Goal: Task Accomplishment & Management: Manage account settings

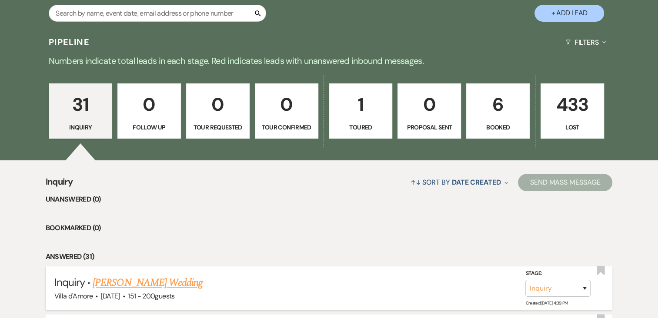
scroll to position [174, 0]
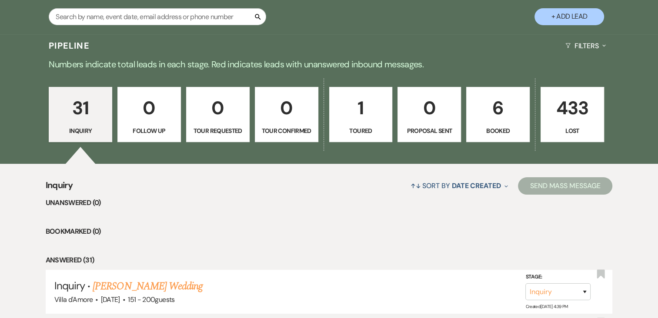
click at [361, 113] on p "1" at bounding box center [361, 107] width 52 height 29
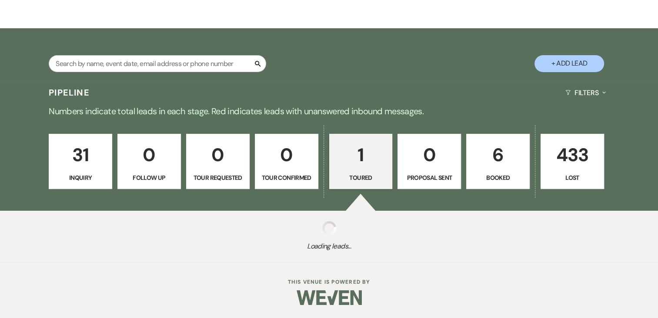
scroll to position [174, 0]
select select "5"
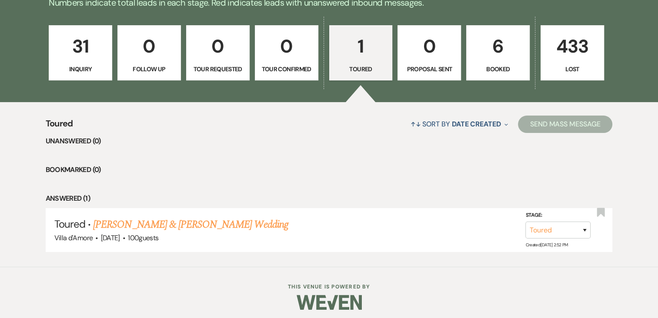
scroll to position [240, 0]
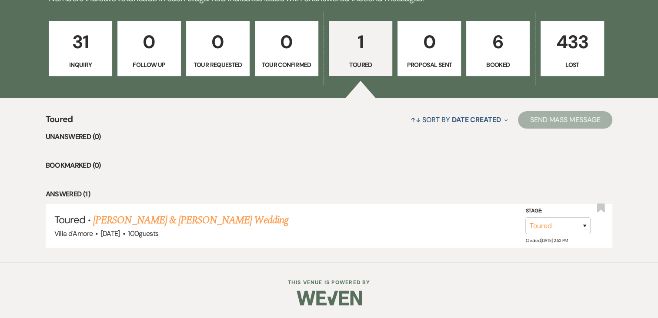
click at [498, 44] on p "6" at bounding box center [498, 41] width 52 height 29
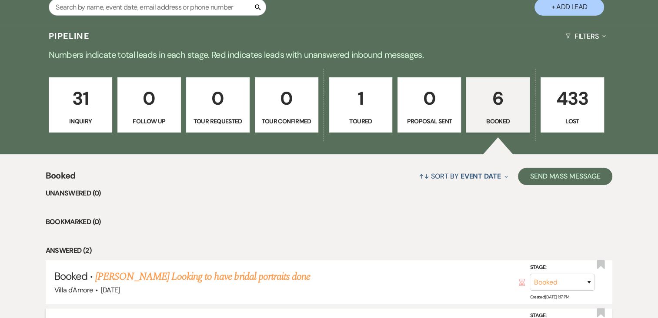
scroll to position [153, 0]
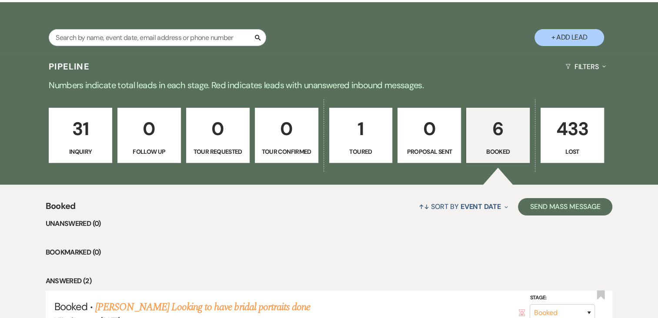
click at [573, 130] on p "433" at bounding box center [572, 128] width 52 height 29
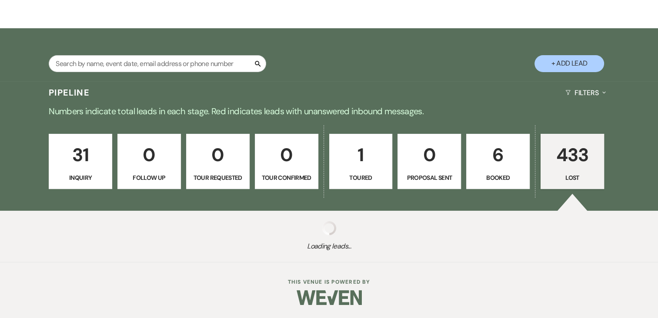
scroll to position [127, 0]
click at [115, 81] on div "Pipeline Filters Expand" at bounding box center [329, 92] width 626 height 23
select select "8"
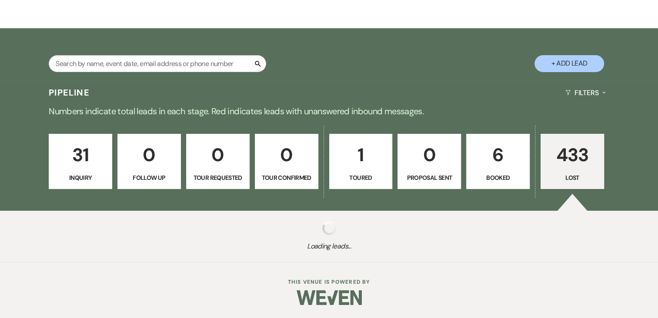
select select "8"
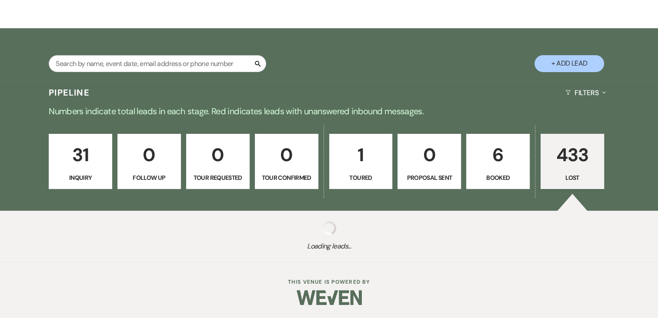
select select "8"
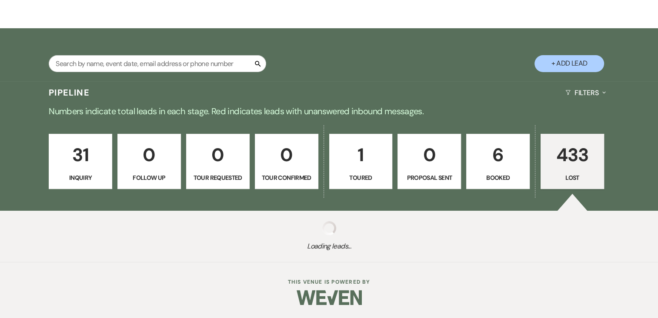
select select "8"
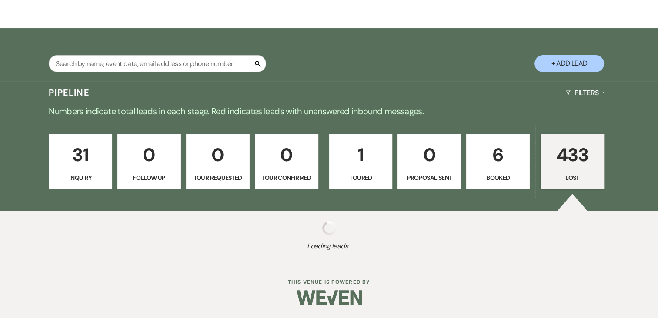
select select "8"
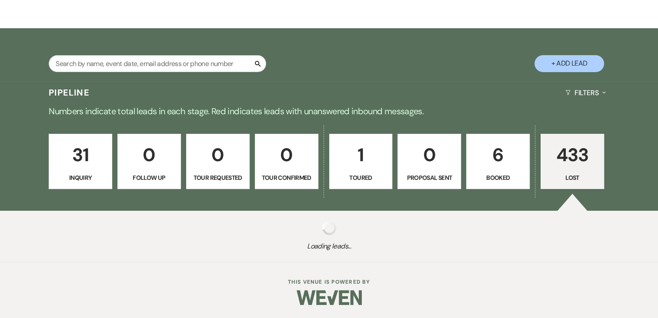
select select "11"
select select "8"
select select "6"
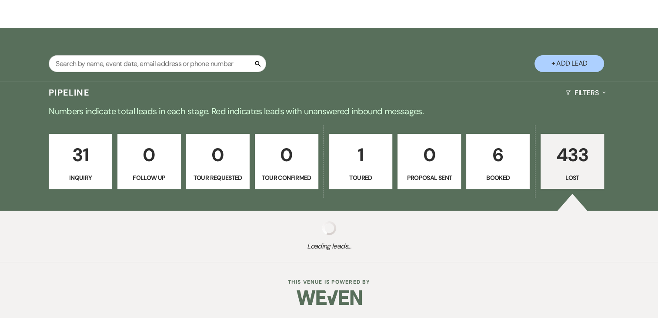
select select "8"
select select "5"
select select "8"
select select "5"
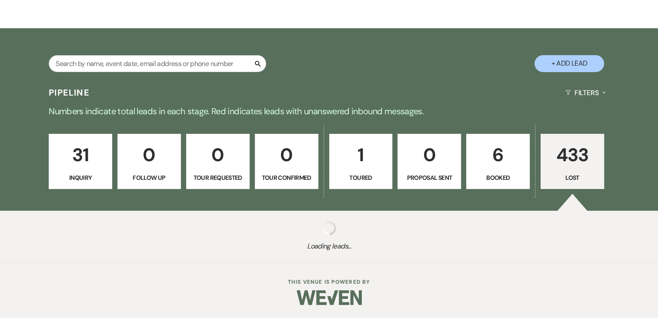
select select "8"
select select "5"
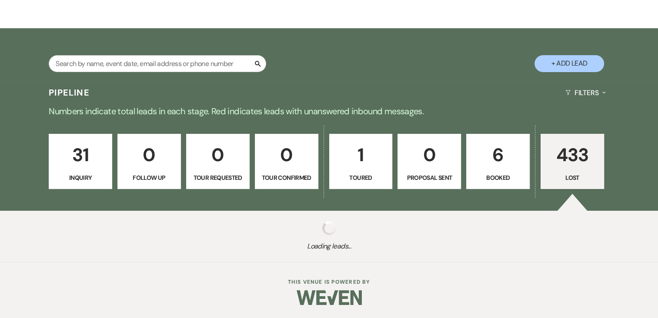
select select "8"
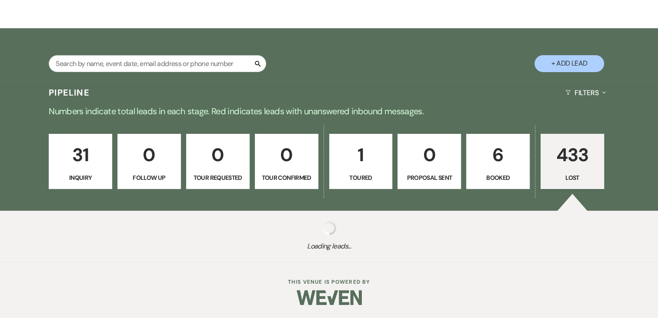
select select "5"
select select "8"
select select "5"
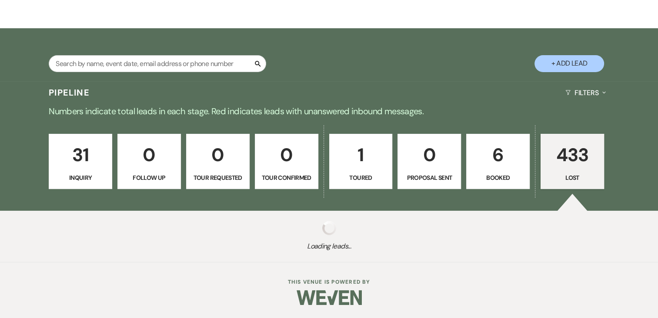
select select "8"
select select "5"
select select "8"
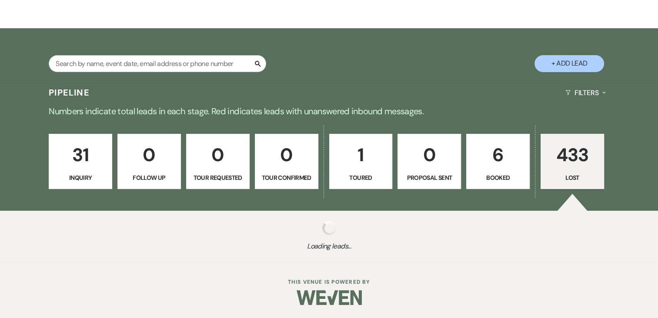
select select "8"
select select "5"
select select "8"
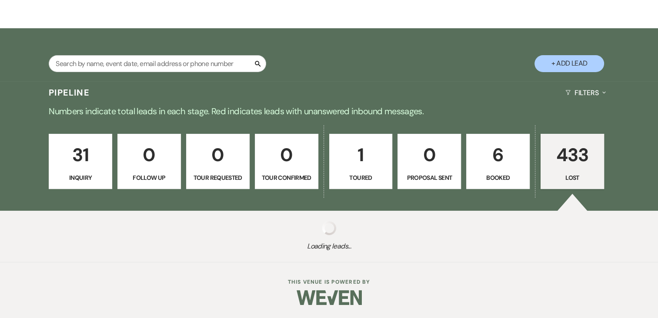
select select "8"
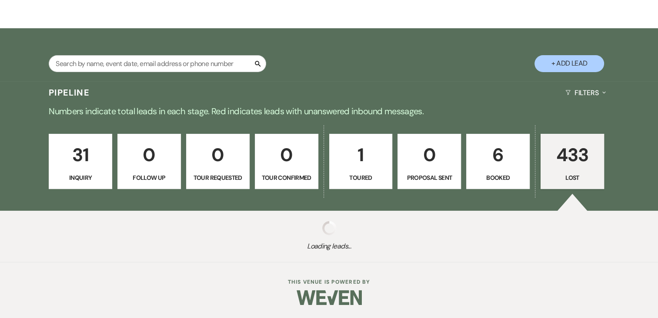
select select "8"
select select "5"
select select "8"
select select "5"
select select "8"
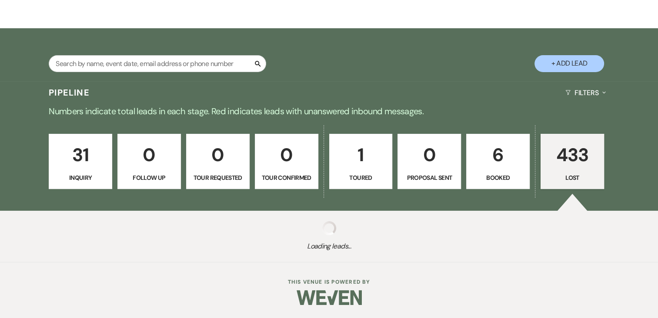
select select "8"
select select "5"
select select "8"
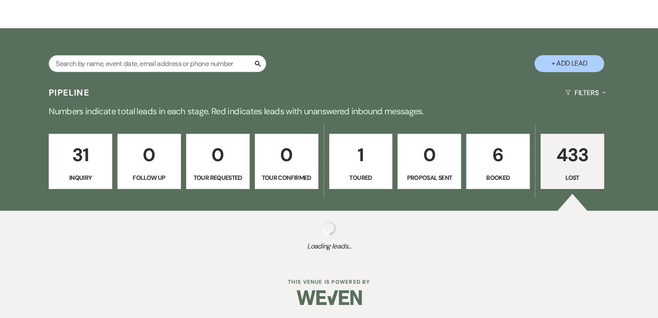
select select "8"
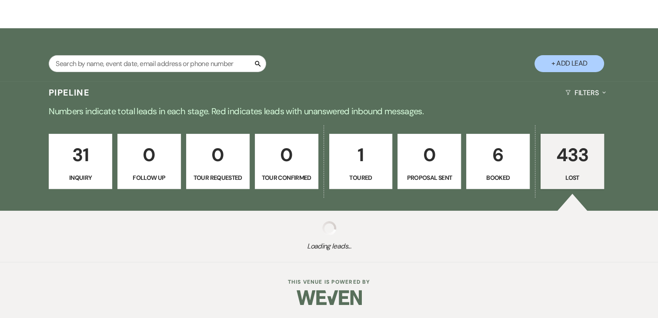
select select "8"
select select "5"
select select "8"
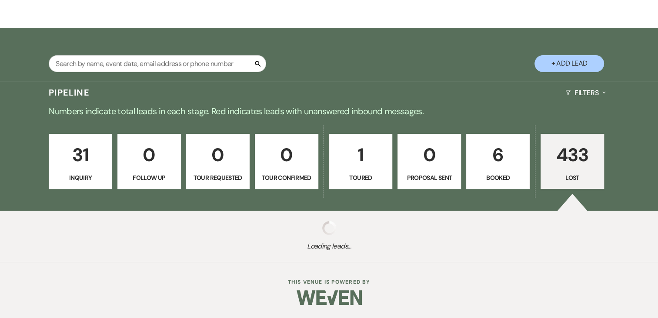
select select "8"
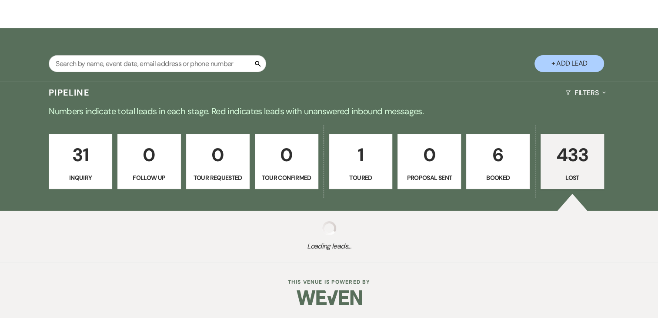
select select "6"
select select "8"
select select "5"
select select "8"
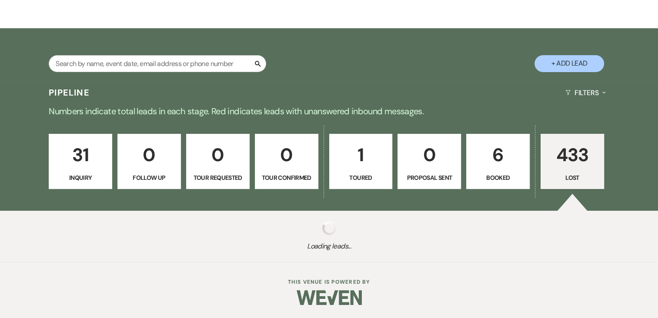
select select "5"
select select "8"
select select "5"
select select "8"
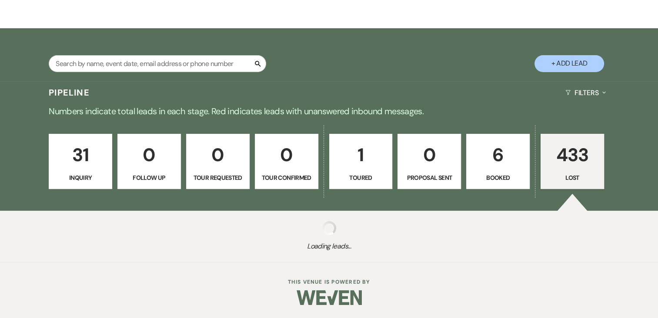
select select "5"
select select "8"
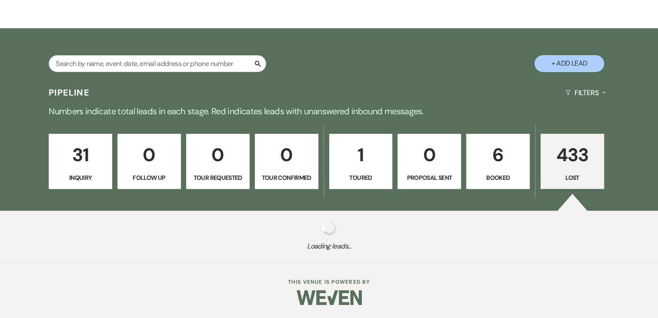
select select "8"
select select "5"
select select "8"
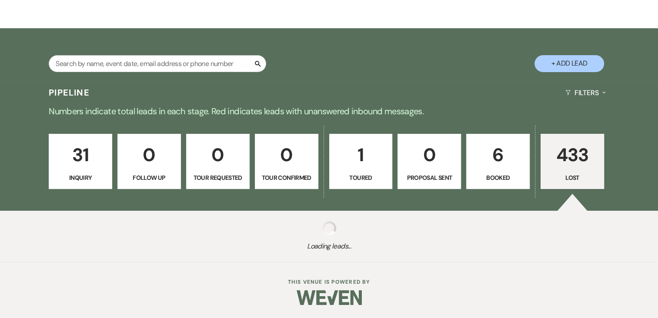
select select "5"
select select "8"
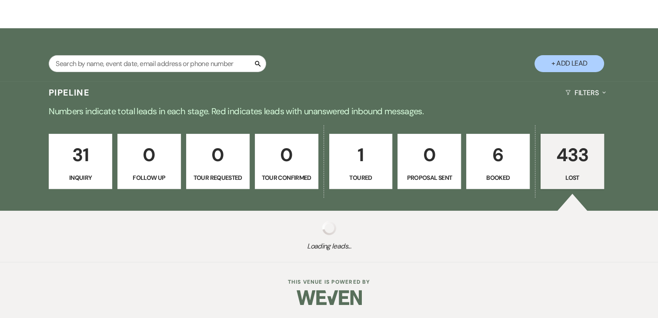
select select "8"
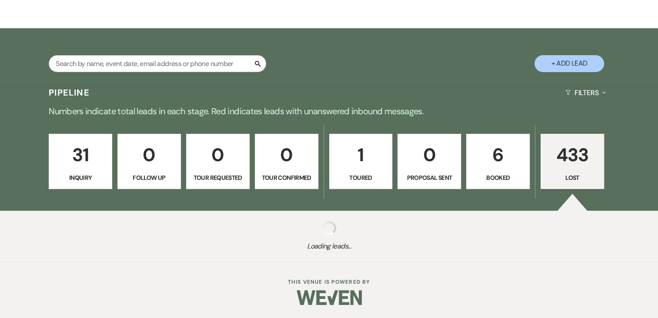
select select "8"
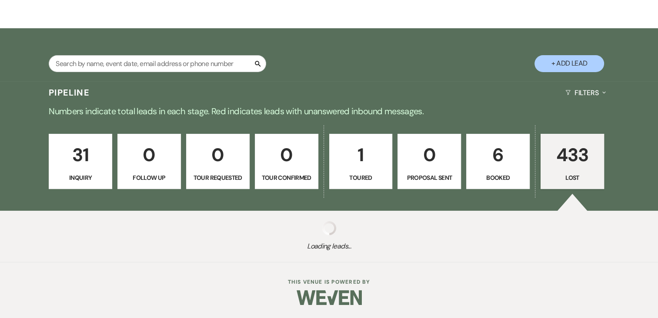
select select "5"
select select "8"
select select "6"
select select "8"
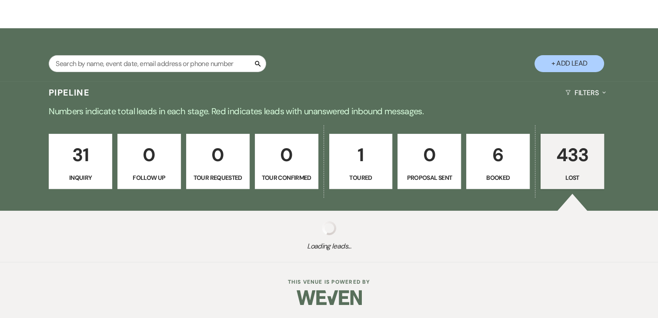
select select "6"
select select "8"
select select "5"
select select "8"
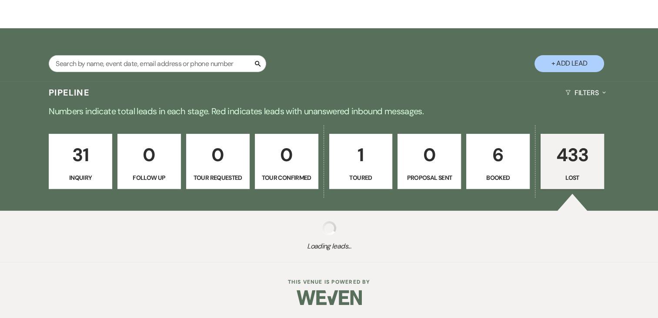
select select "8"
select select "5"
select select "8"
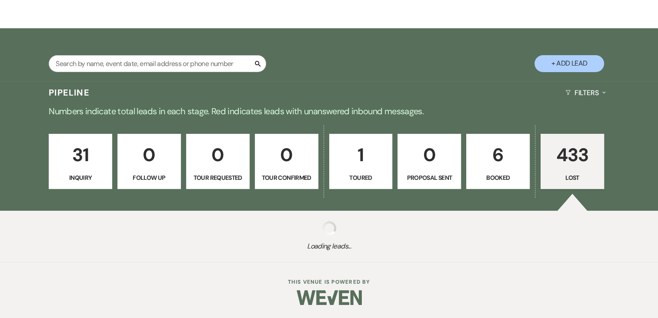
select select "8"
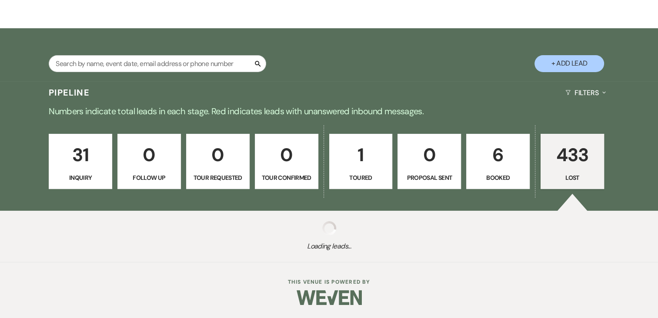
select select "8"
select select "5"
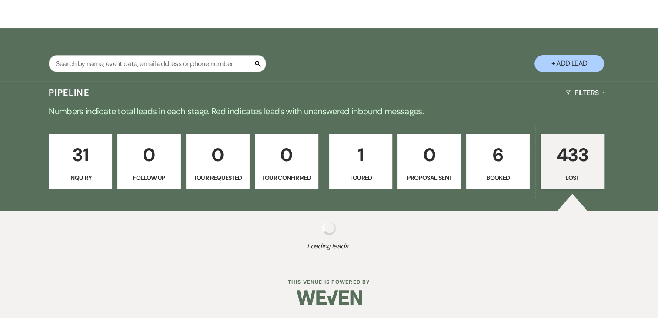
select select "8"
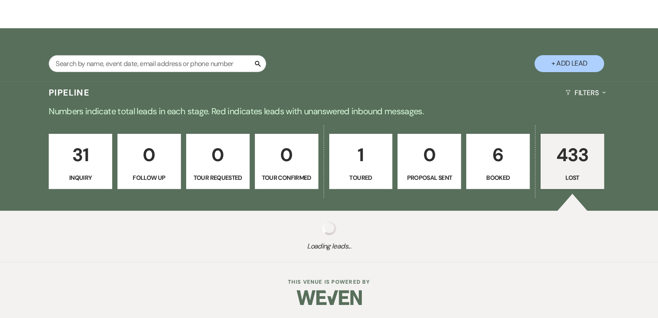
select select "8"
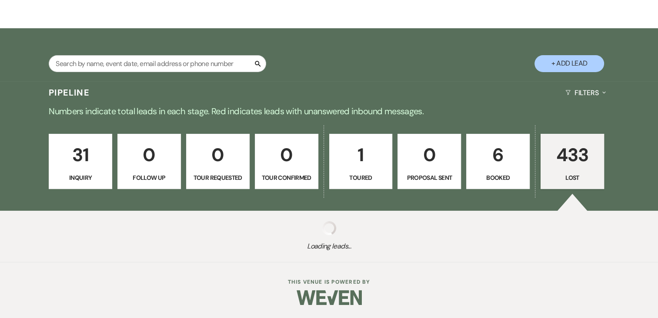
select select "8"
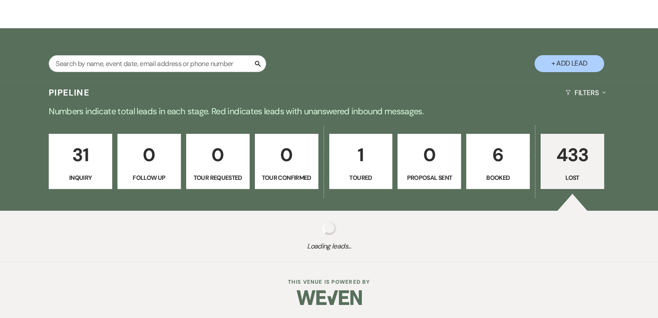
select select "8"
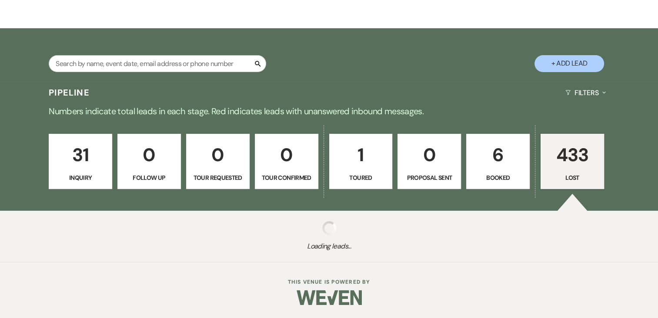
select select "8"
select select "7"
select select "8"
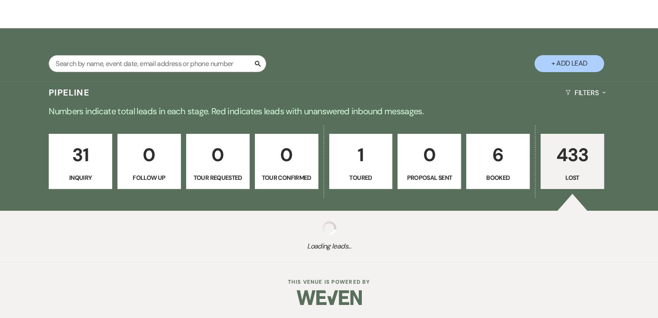
select select "8"
select select "5"
select select "8"
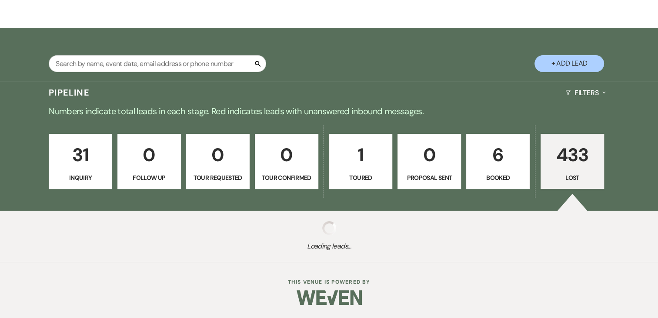
select select "8"
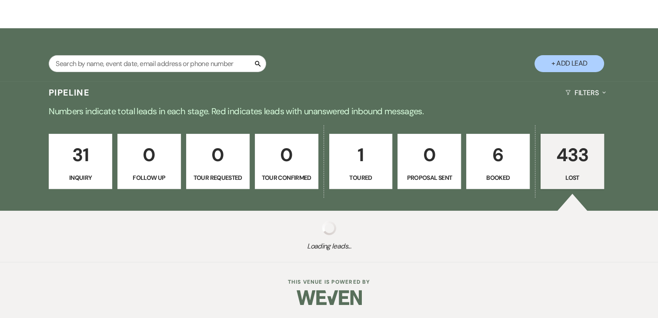
select select "7"
select select "8"
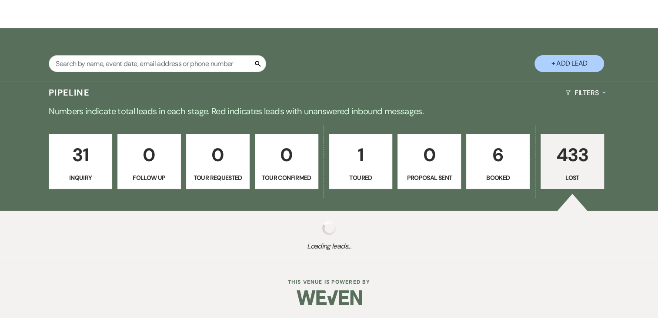
select select "8"
select select "7"
select select "8"
select select "6"
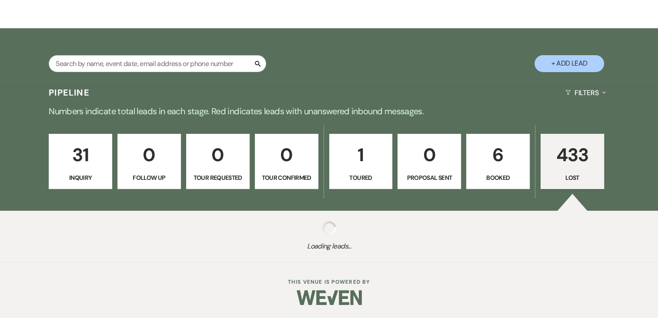
select select "8"
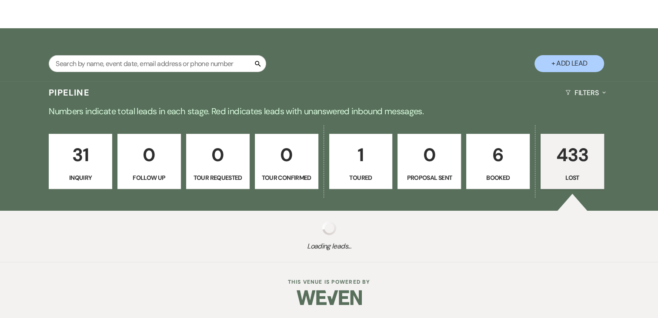
select select "8"
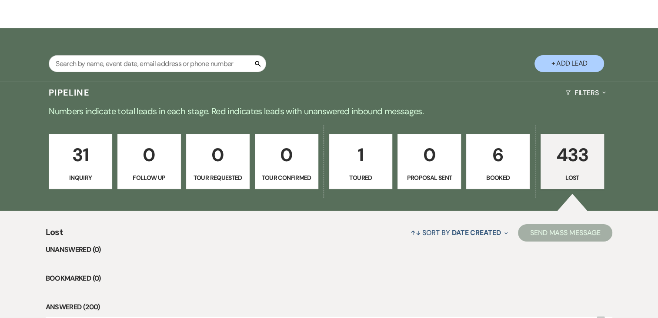
scroll to position [153, 0]
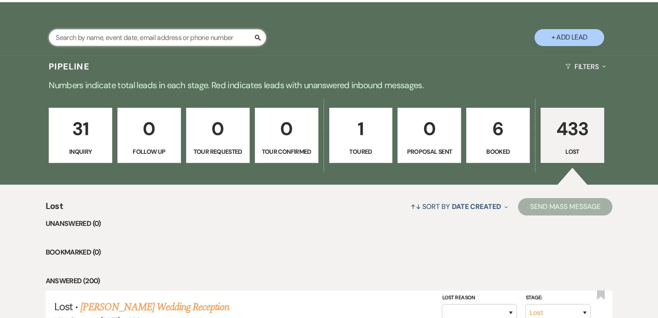
click at [106, 42] on input "text" at bounding box center [157, 37] width 217 height 17
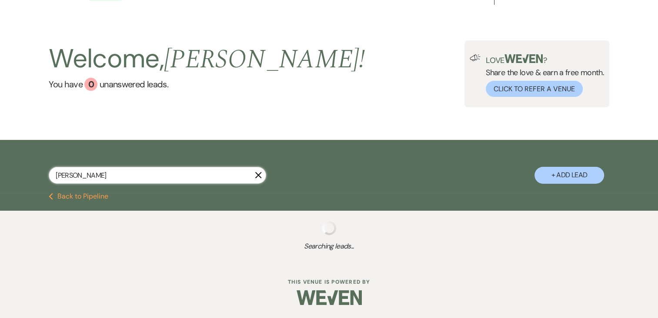
scroll to position [37, 0]
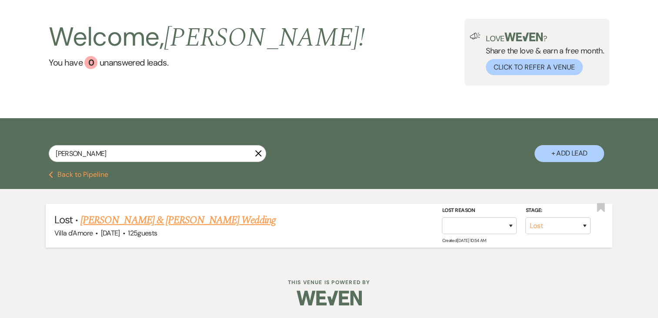
click at [194, 216] on link "[PERSON_NAME] & [PERSON_NAME] Wedding" at bounding box center [177, 221] width 195 height 16
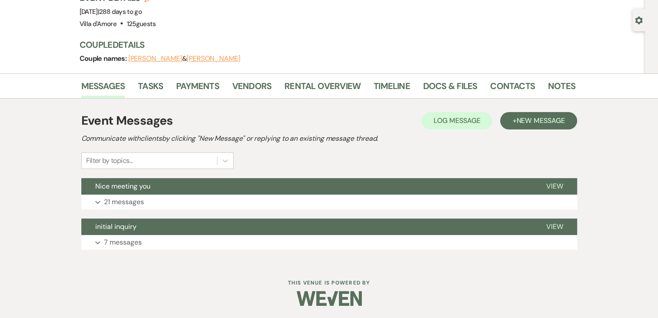
scroll to position [70, 0]
click at [132, 199] on p "21 messages" at bounding box center [124, 201] width 40 height 11
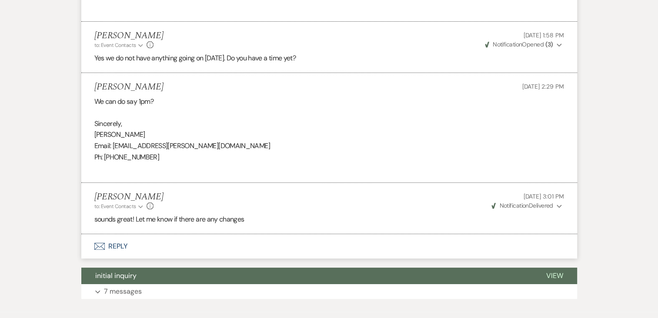
scroll to position [3373, 0]
